Goal: Information Seeking & Learning: Learn about a topic

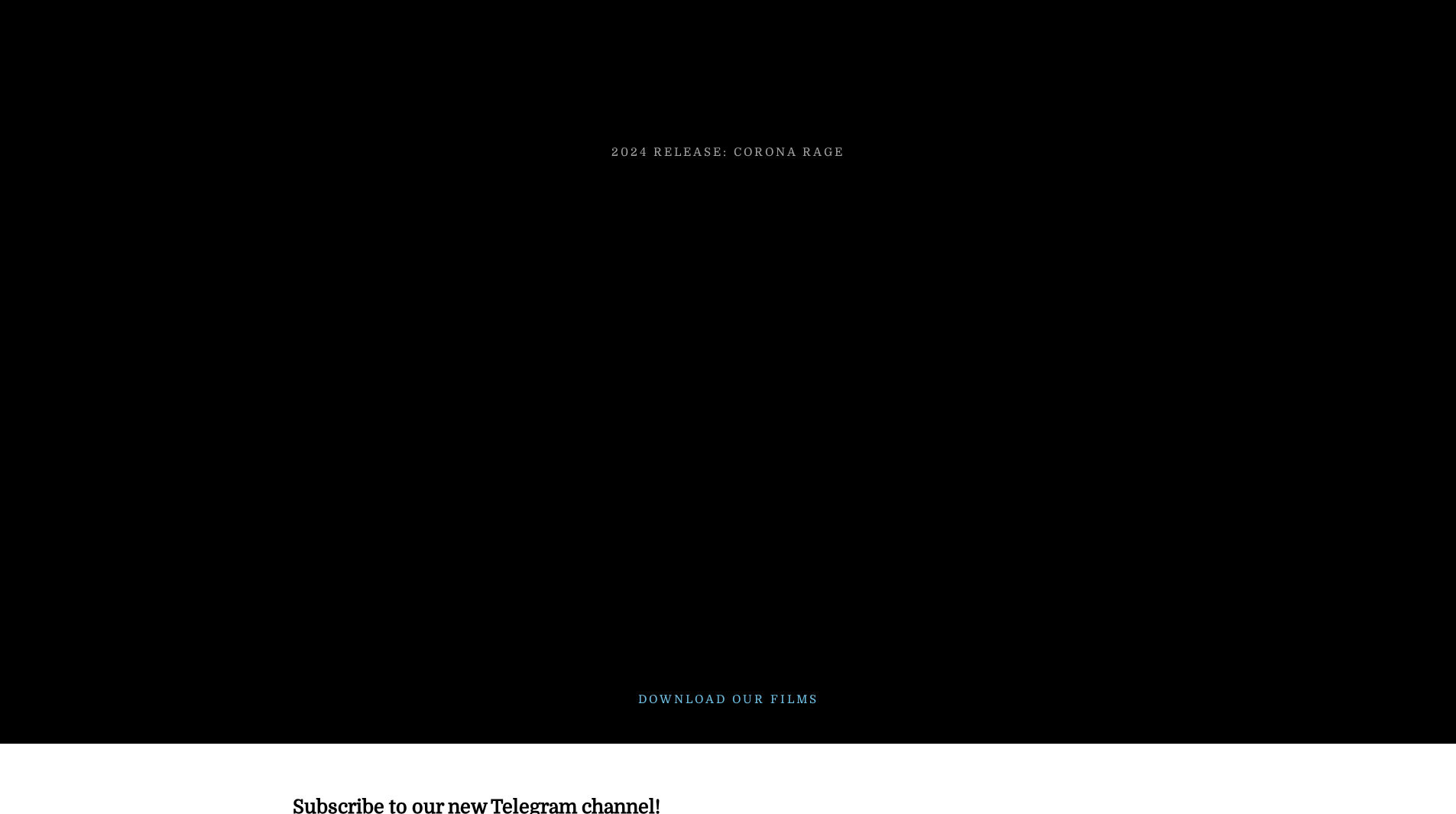
scroll to position [4269, 0]
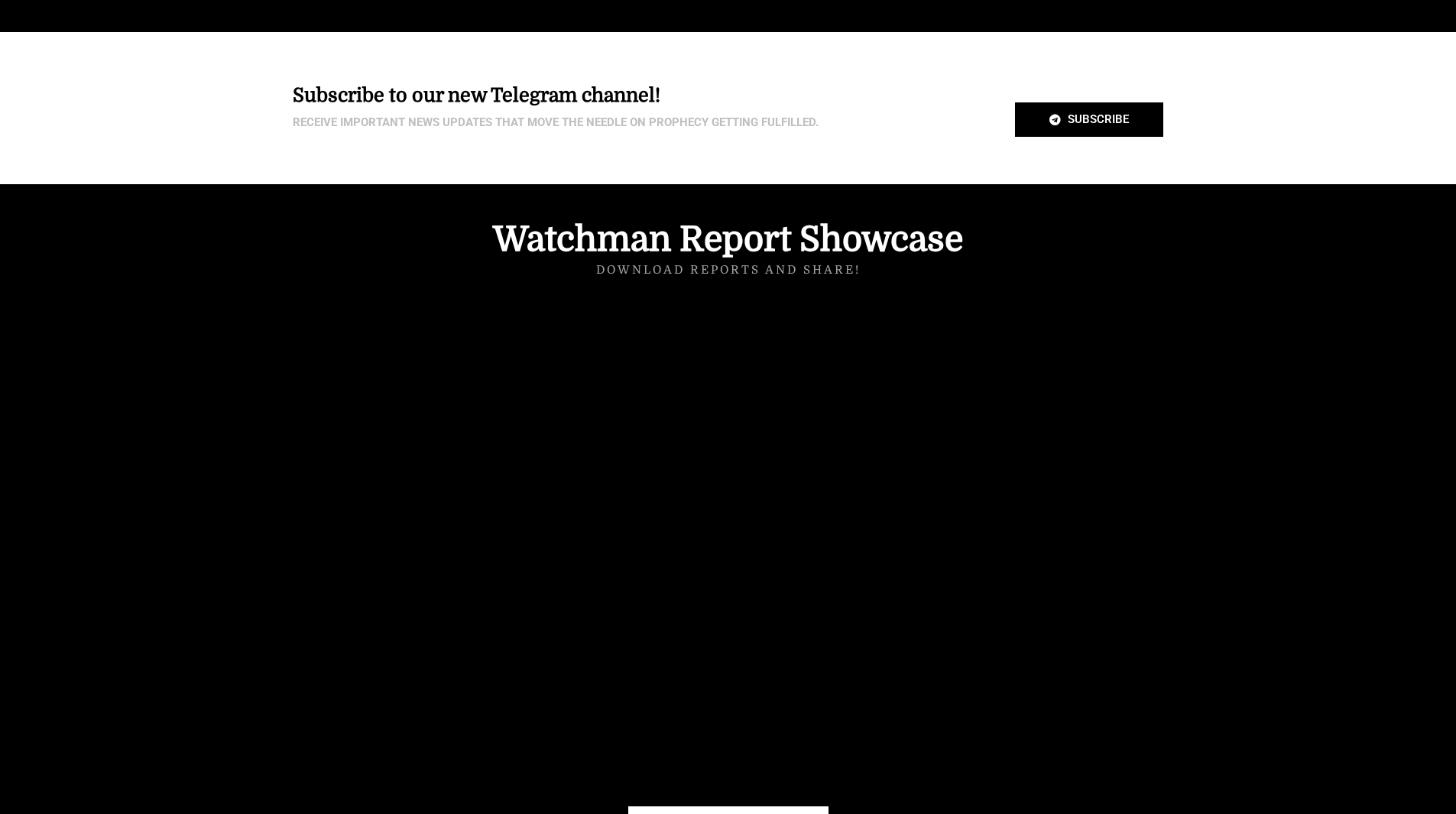
click at [1201, 526] on div at bounding box center [728, 531] width 1456 height 694
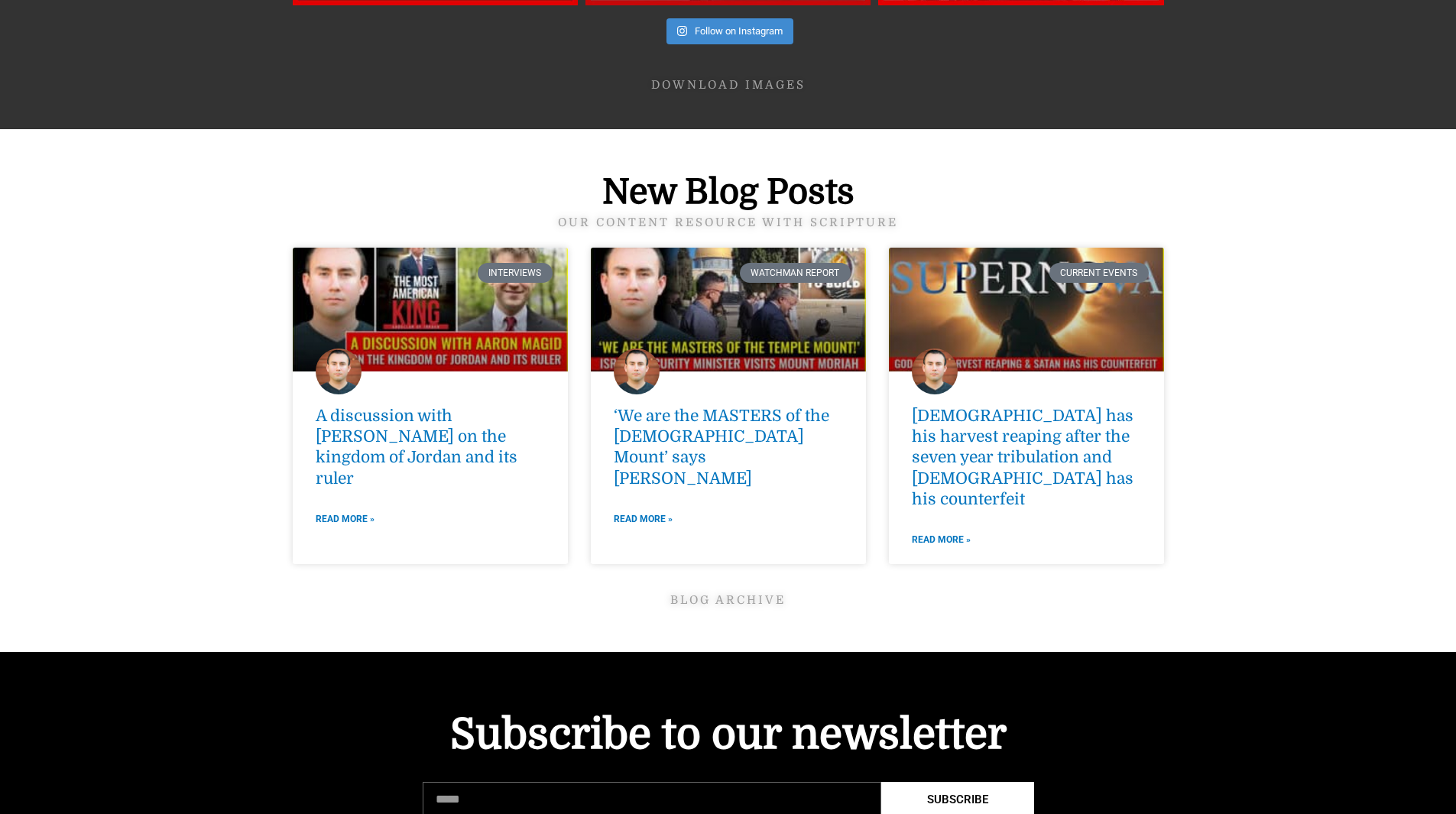
scroll to position [5692, 0]
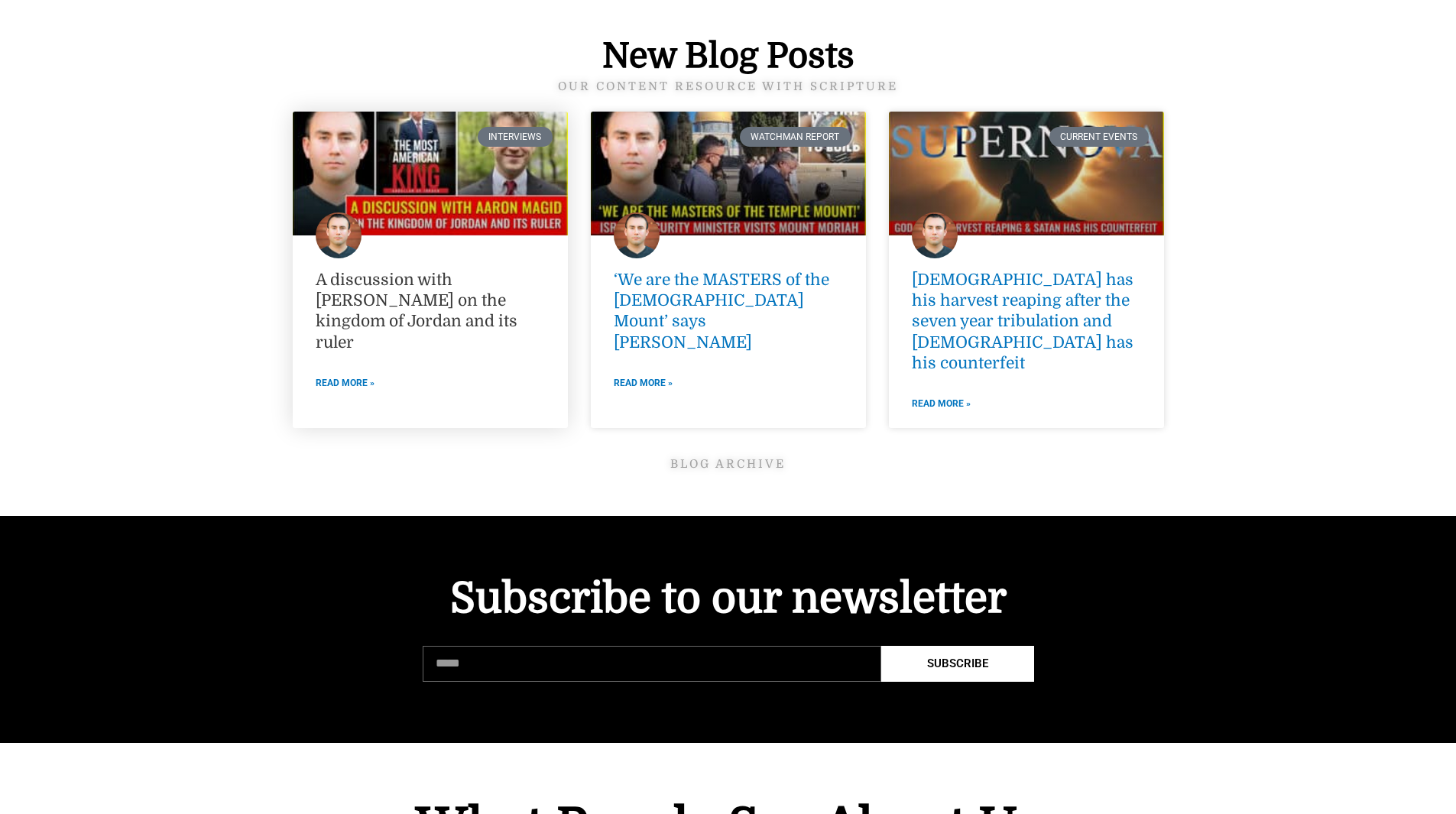
click at [435, 270] on link "A discussion with [PERSON_NAME] on the kingdom of Jordan and its ruler" at bounding box center [416, 310] width 202 height 81
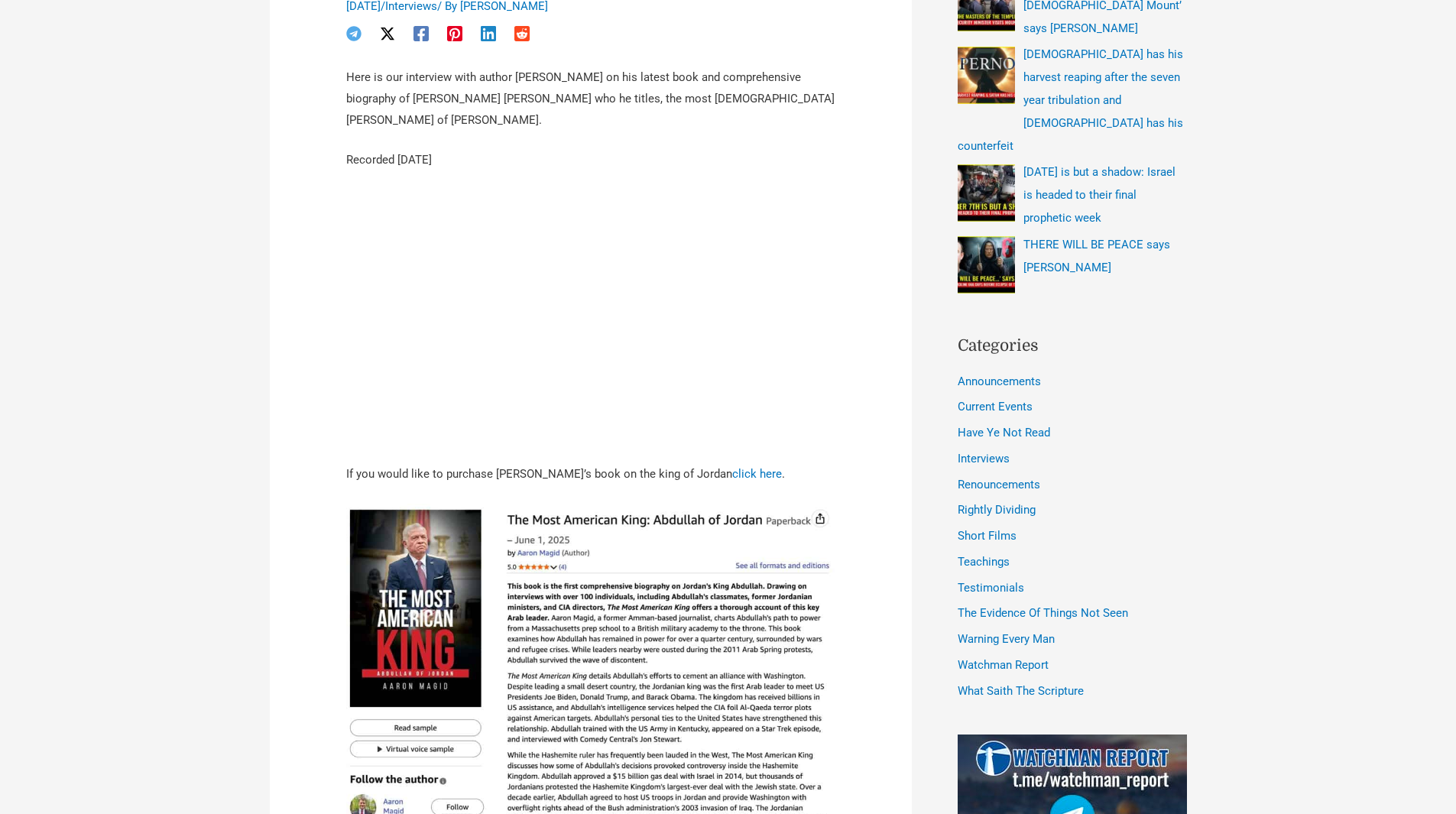
scroll to position [606, 0]
click at [774, 649] on img at bounding box center [591, 676] width 489 height 343
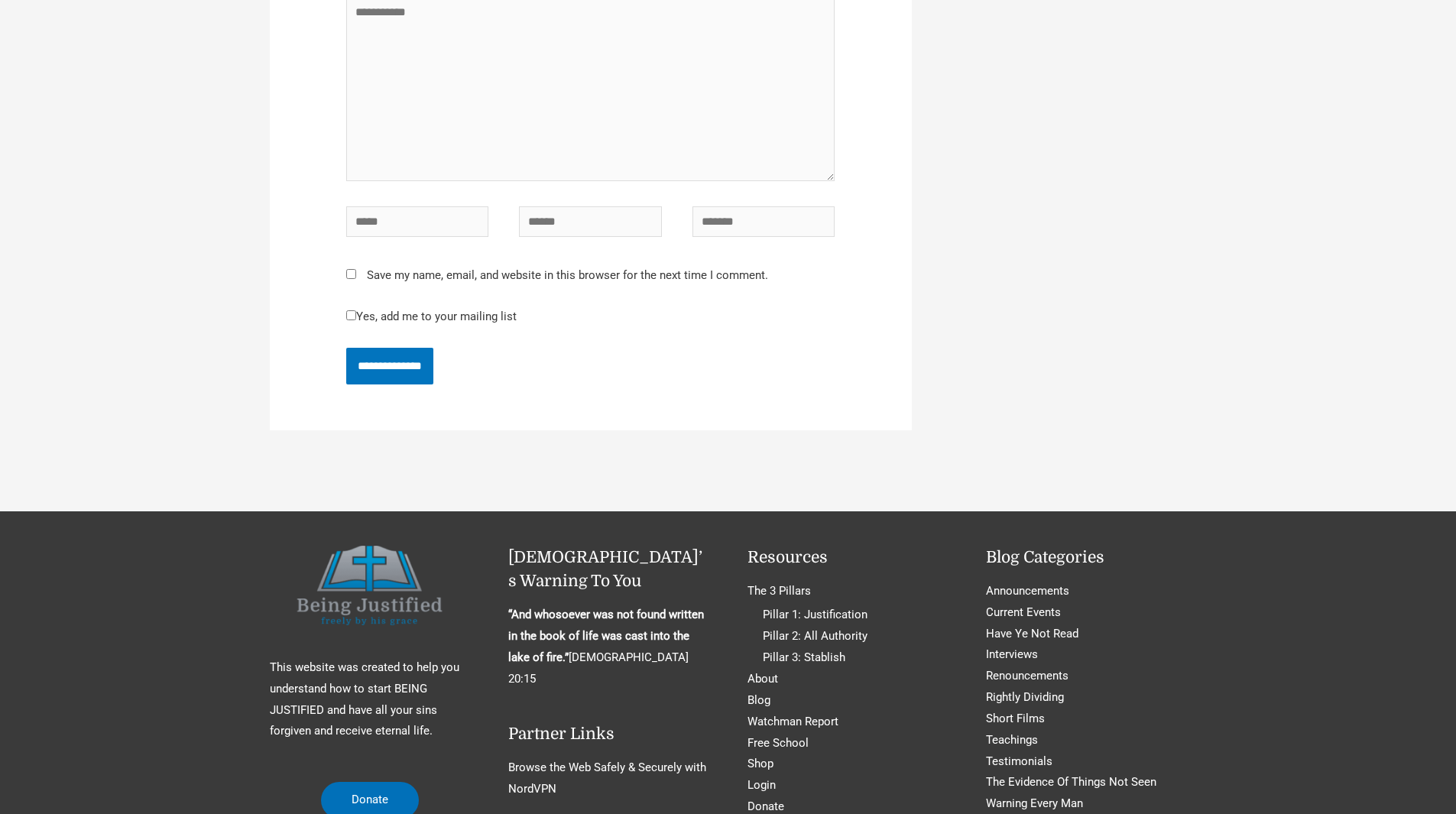
scroll to position [2897, 0]
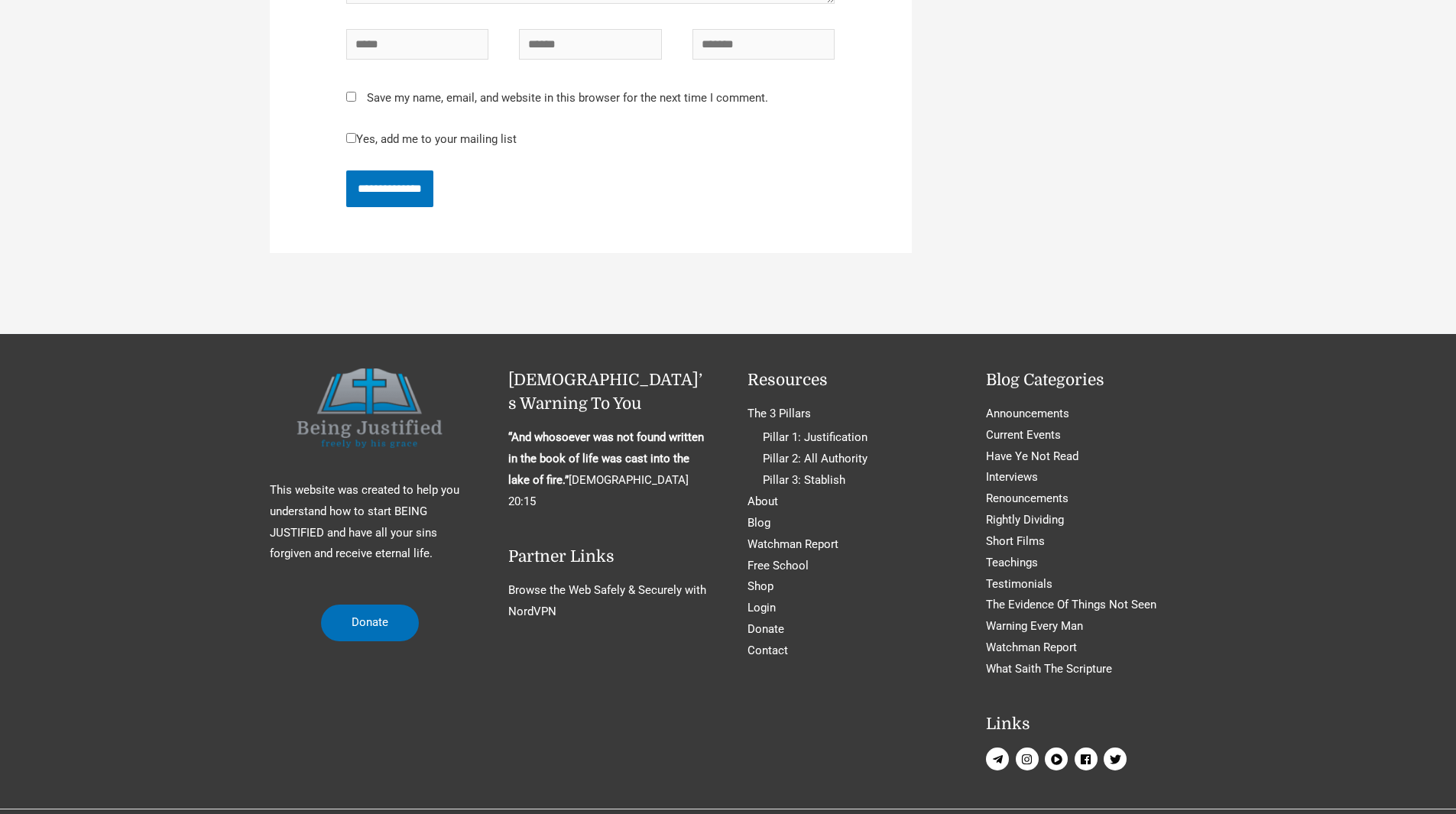
click at [1057, 754] on icon "play-circle" at bounding box center [1057, 759] width 12 height 12
click at [1089, 754] on icon "facebook" at bounding box center [1085, 758] width 10 height 10
